Goal: Information Seeking & Learning: Learn about a topic

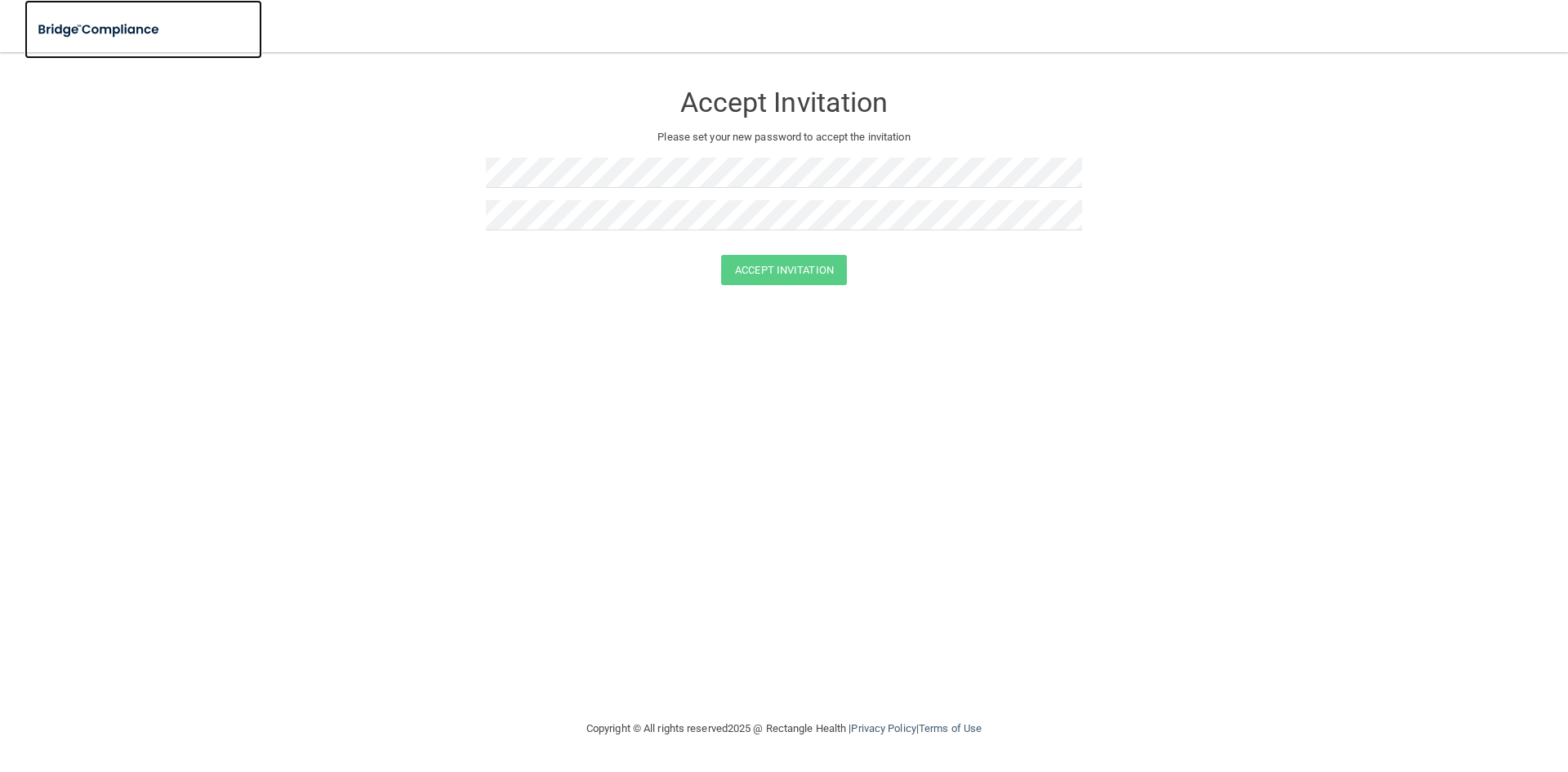
click at [99, 37] on img at bounding box center [100, 29] width 151 height 33
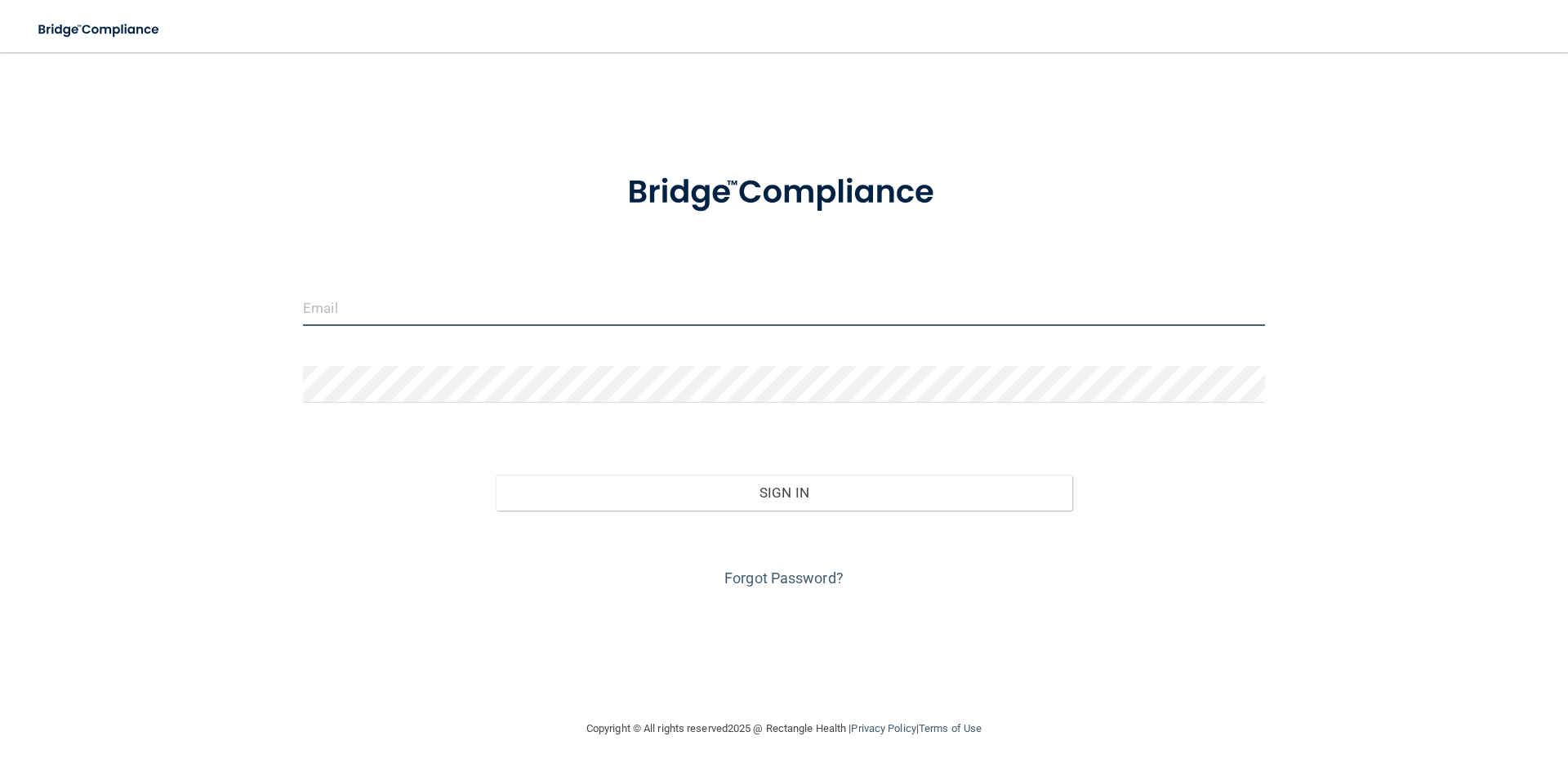
type input "[EMAIL_ADDRESS][DOMAIN_NAME]"
drag, startPoint x: 570, startPoint y: 317, endPoint x: 170, endPoint y: 353, distance: 401.6
click at [172, 353] on div "[EMAIL_ADDRESS][DOMAIN_NAME] Invalid email/password. You don't have permission …" at bounding box center [784, 386] width 1502 height 634
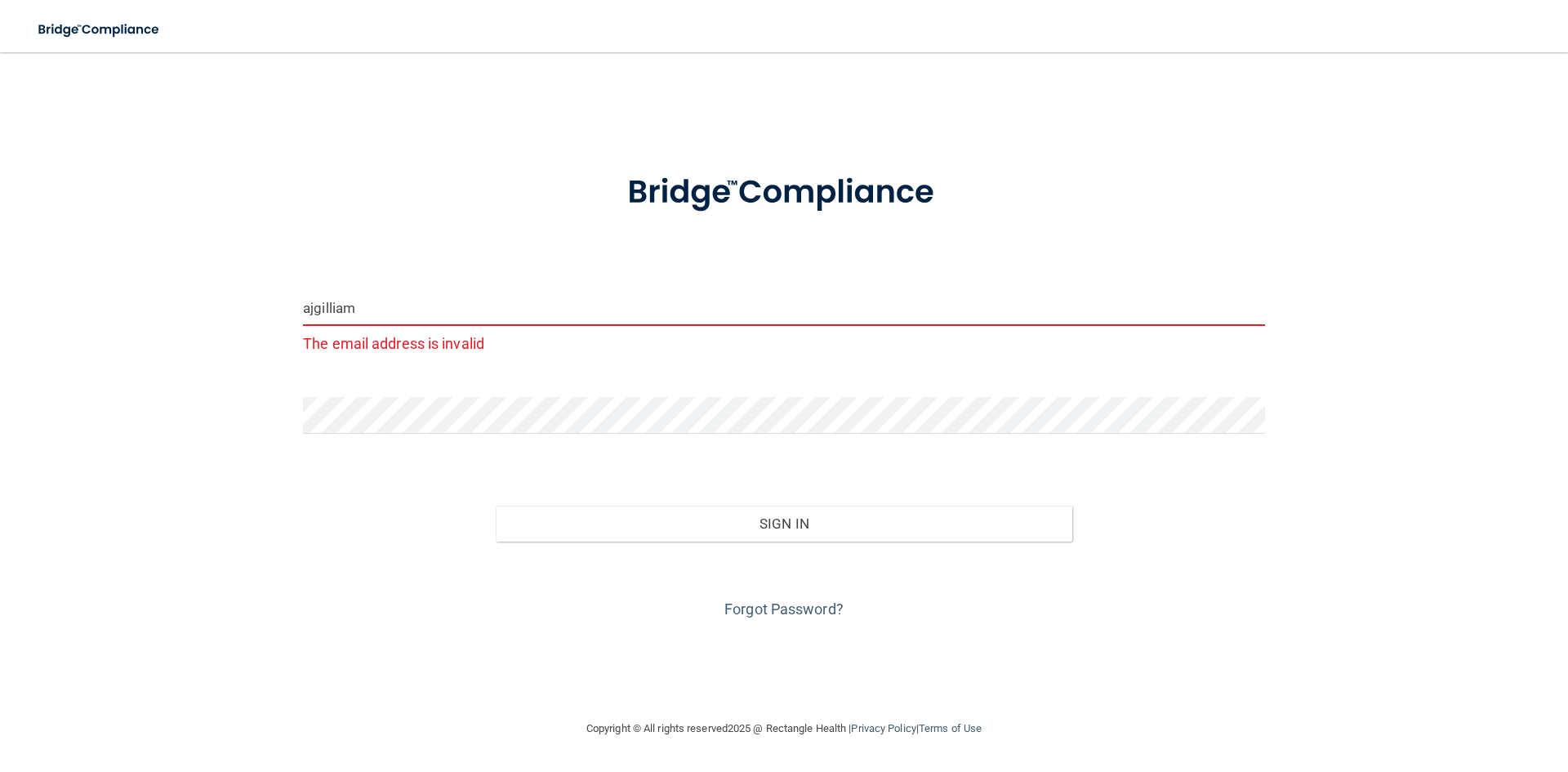
type input "[EMAIL_ADDRESS][DOMAIN_NAME]"
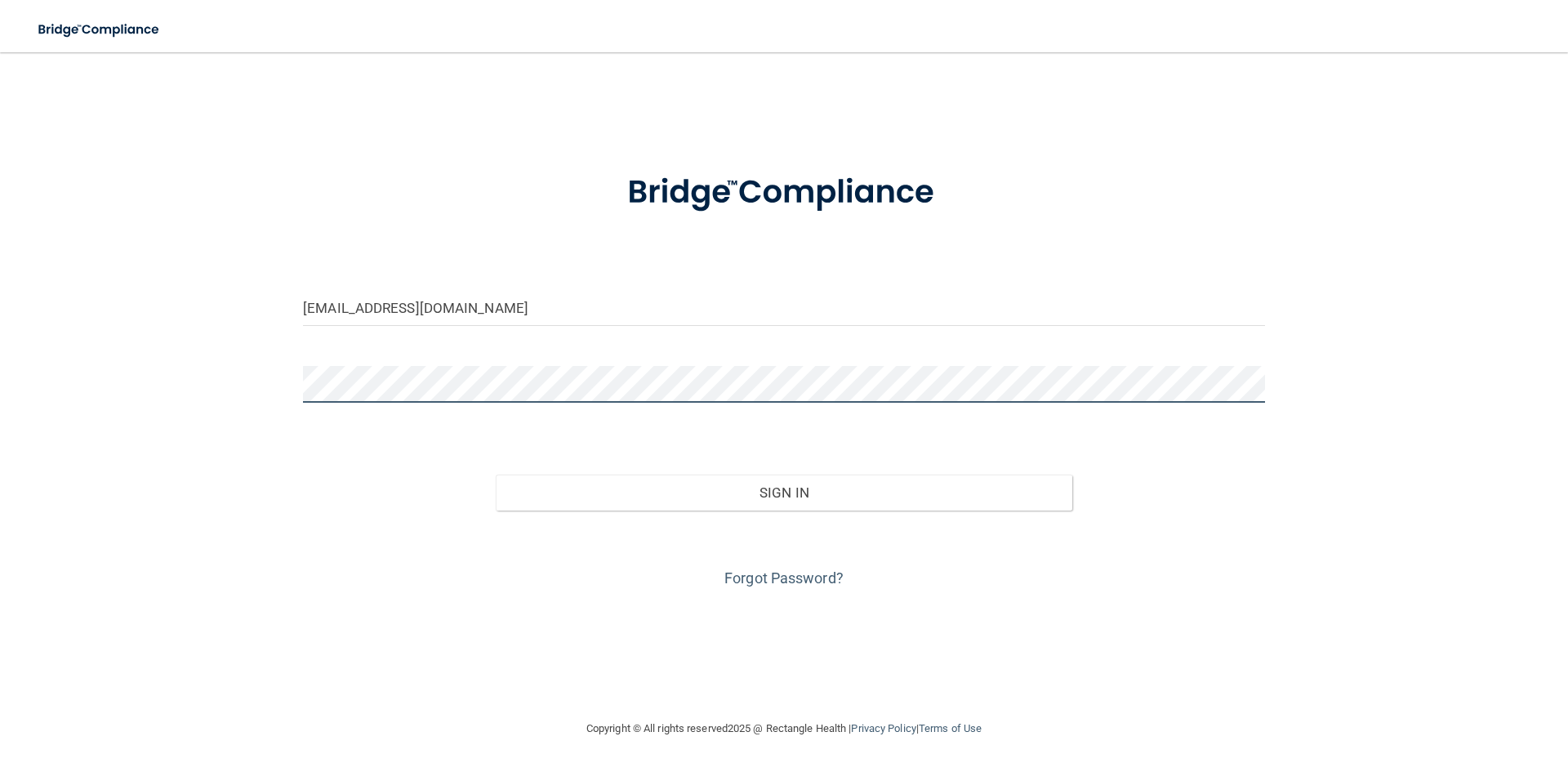
click at [65, 323] on div "[EMAIL_ADDRESS][DOMAIN_NAME] Invalid email/password. You don't have permission …" at bounding box center [784, 386] width 1502 height 634
click at [496, 475] on button "Sign In" at bounding box center [784, 493] width 578 height 36
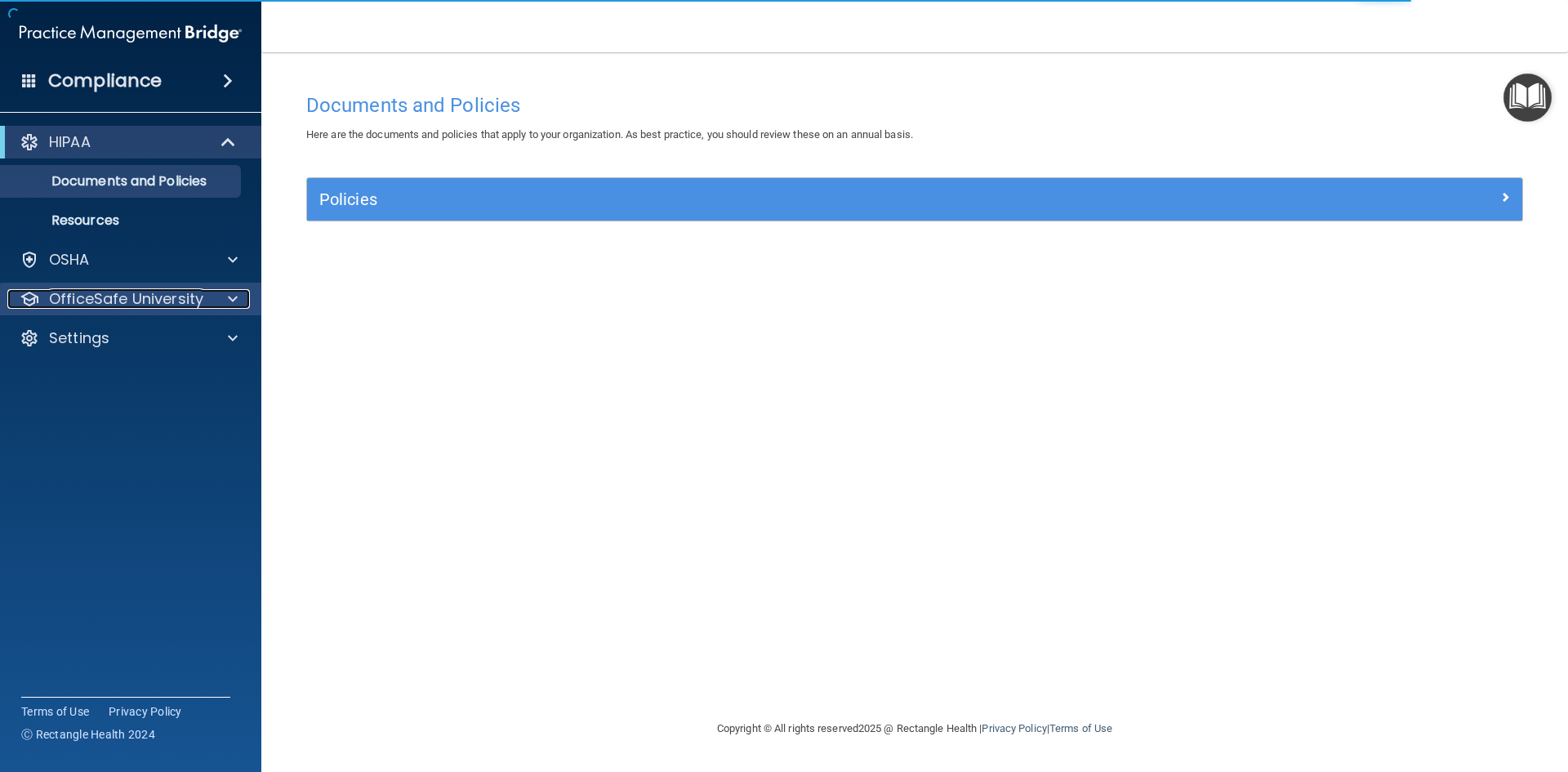
click at [130, 297] on p "OfficeSafe University" at bounding box center [126, 299] width 154 height 20
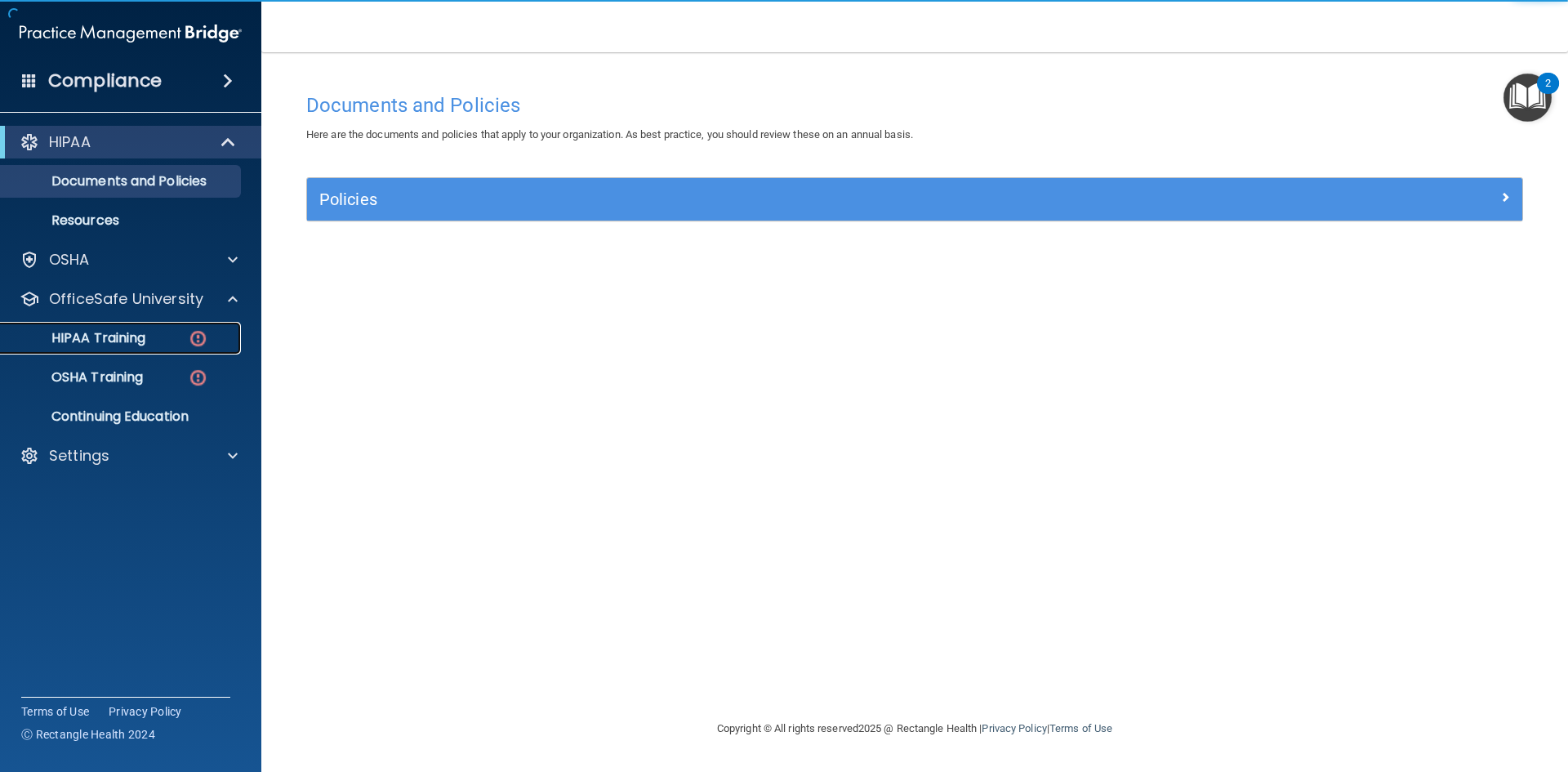
click at [145, 337] on p "HIPAA Training" at bounding box center [77, 338] width 134 height 16
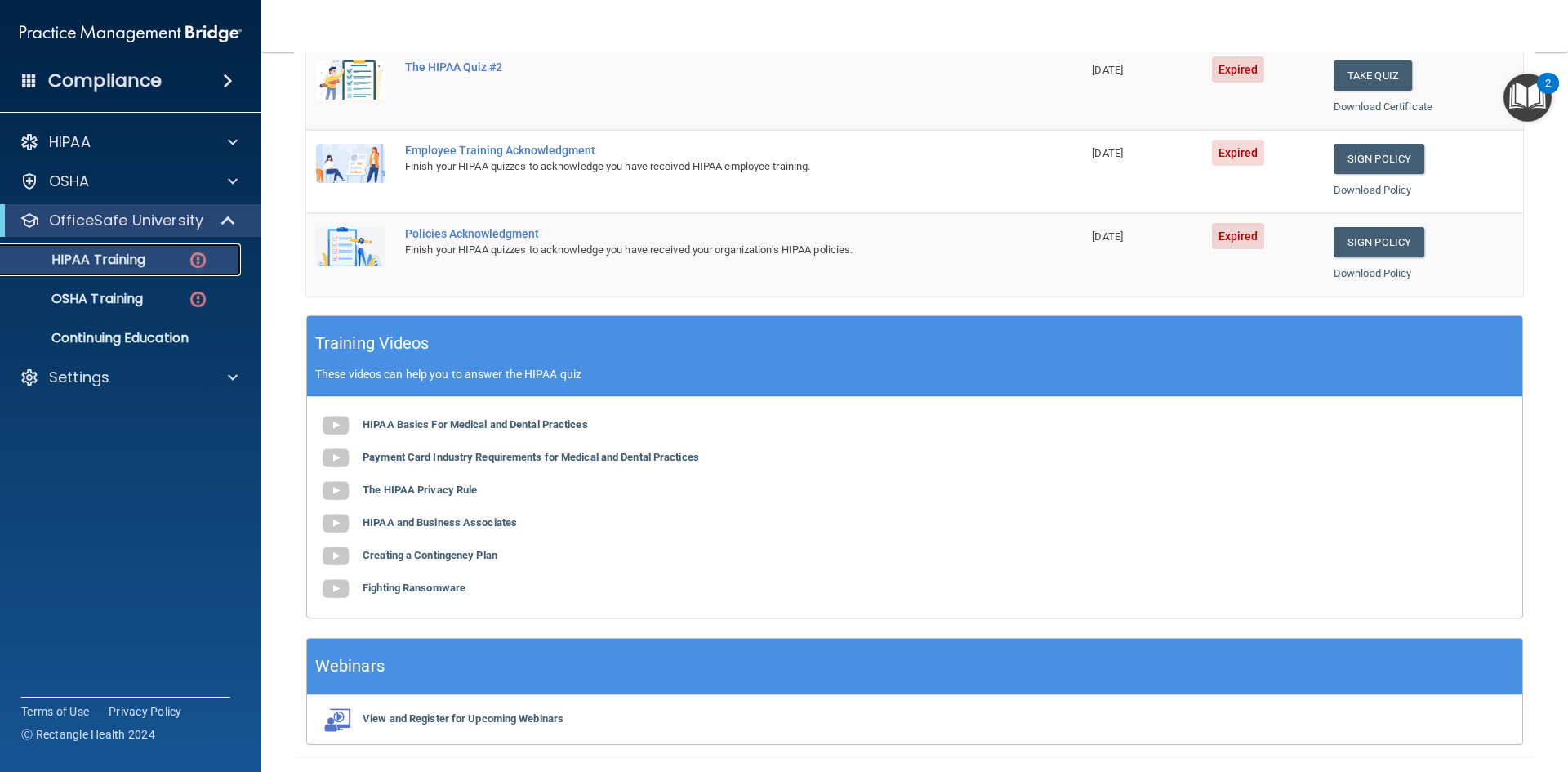
scroll to position [409, 0]
click at [421, 420] on b "HIPAA Basics For Medical and Dental Practices" at bounding box center [475, 424] width 225 height 12
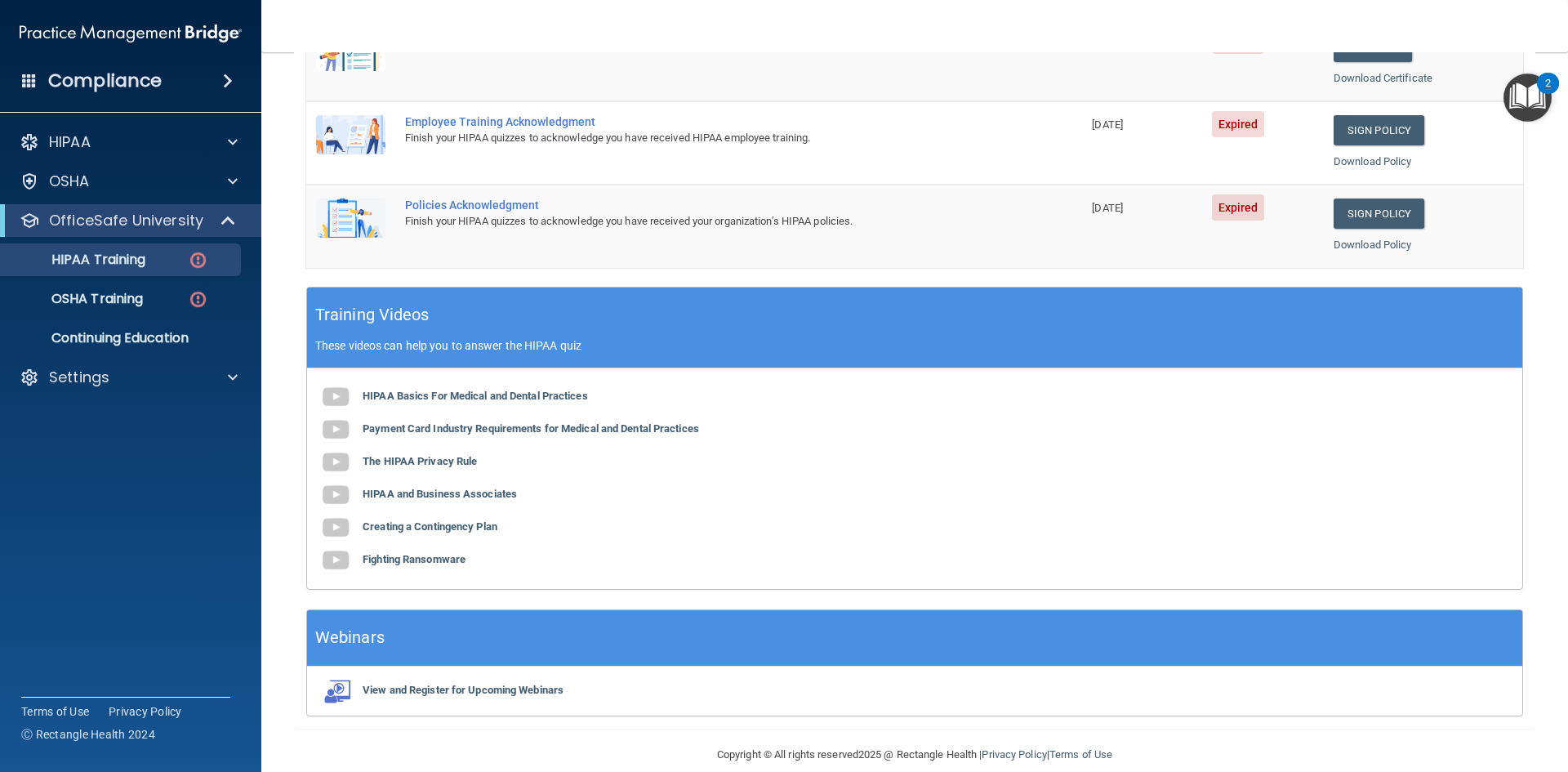
scroll to position [459, 0]
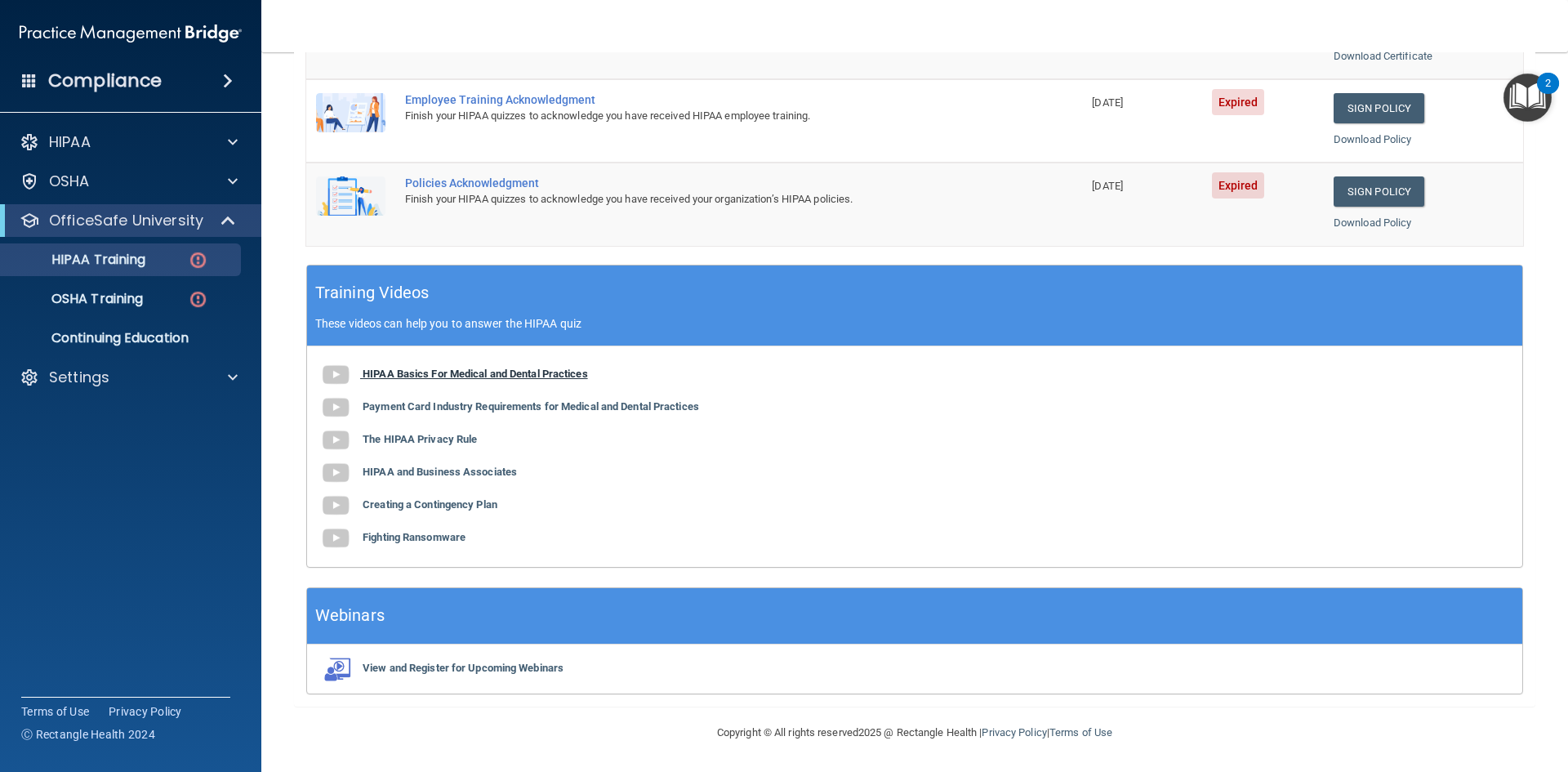
click at [497, 376] on b "HIPAA Basics For Medical and Dental Practices" at bounding box center [475, 374] width 225 height 12
click at [486, 406] on b "Payment Card Industry Requirements for Medical and Dental Practices" at bounding box center [531, 406] width 337 height 12
